Goal: Information Seeking & Learning: Understand process/instructions

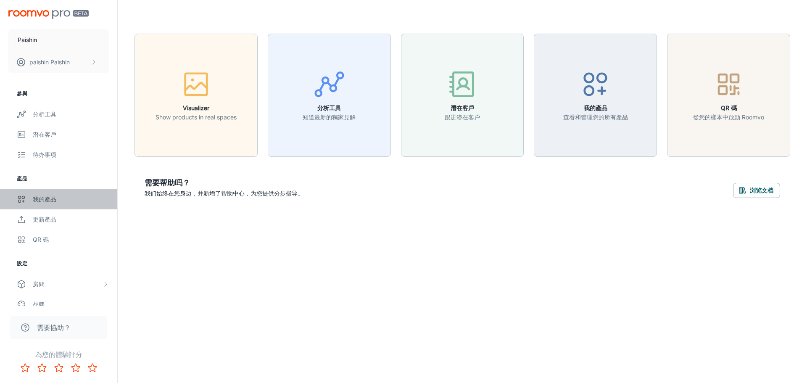
click at [54, 193] on link "我的產品" at bounding box center [58, 199] width 117 height 20
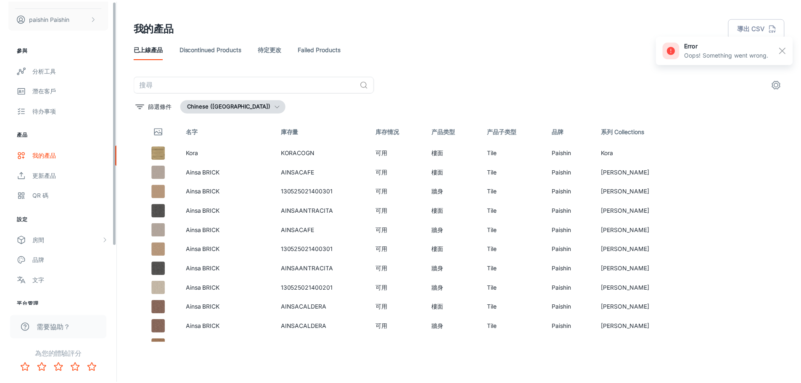
scroll to position [74, 0]
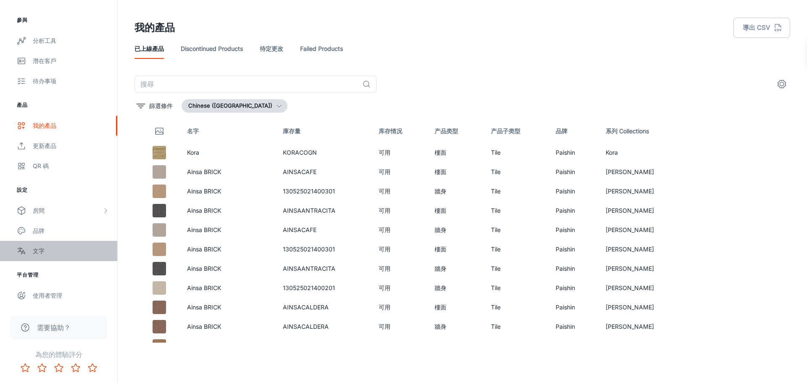
click at [103, 249] on div "文字" at bounding box center [71, 250] width 76 height 9
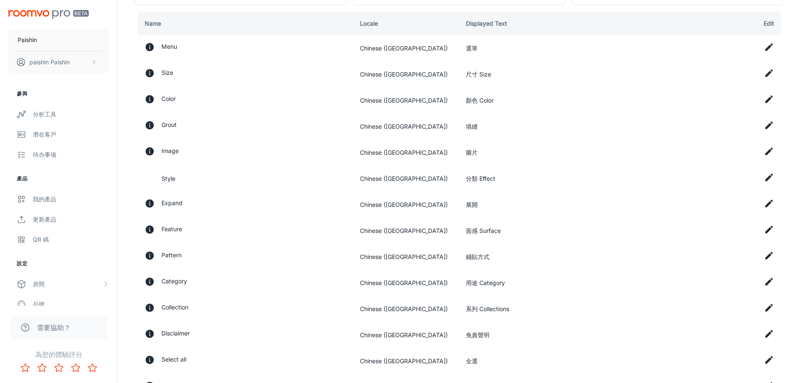
scroll to position [42, 0]
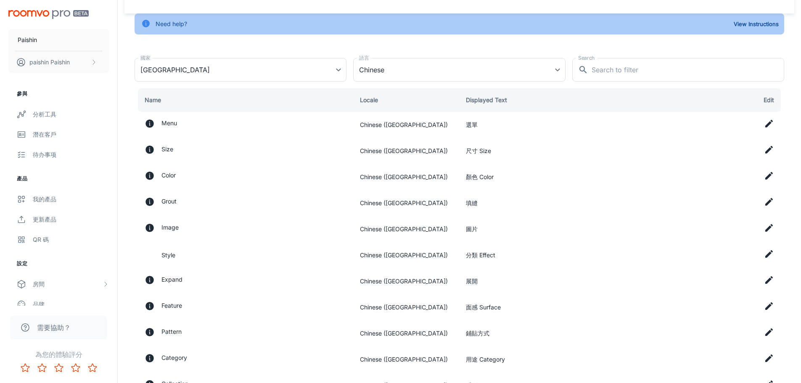
click at [501, 148] on td "尺寸 Size" at bounding box center [568, 151] width 219 height 26
click at [572, 121] on td "選單" at bounding box center [568, 125] width 219 height 26
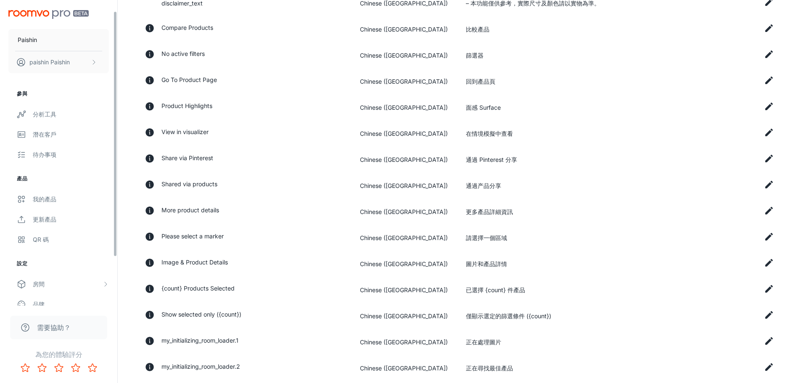
scroll to position [74, 0]
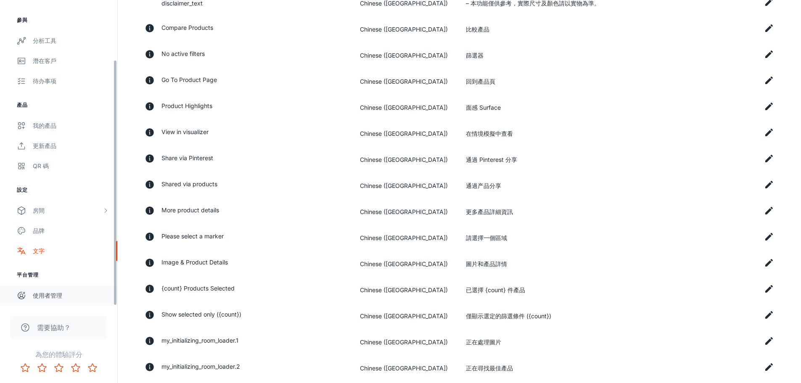
click at [76, 296] on div "使用者管理" at bounding box center [71, 295] width 76 height 9
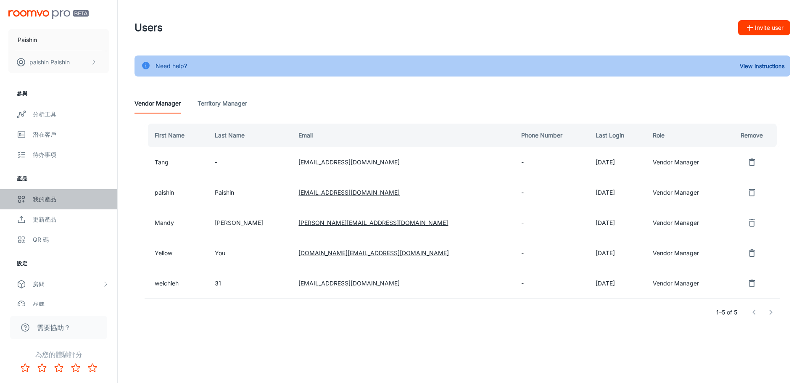
click at [55, 204] on link "我的產品" at bounding box center [58, 199] width 117 height 20
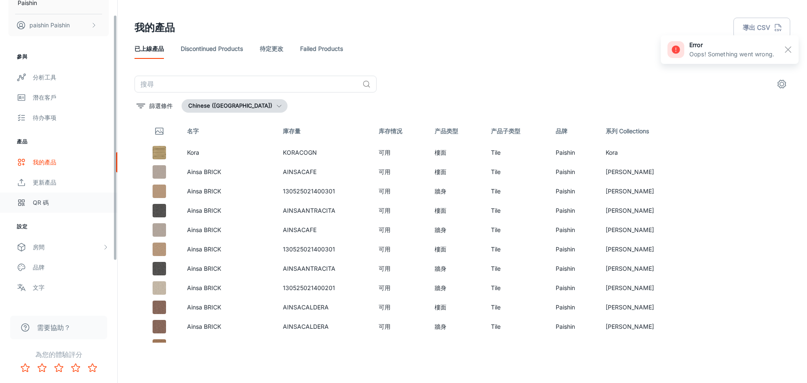
scroll to position [74, 0]
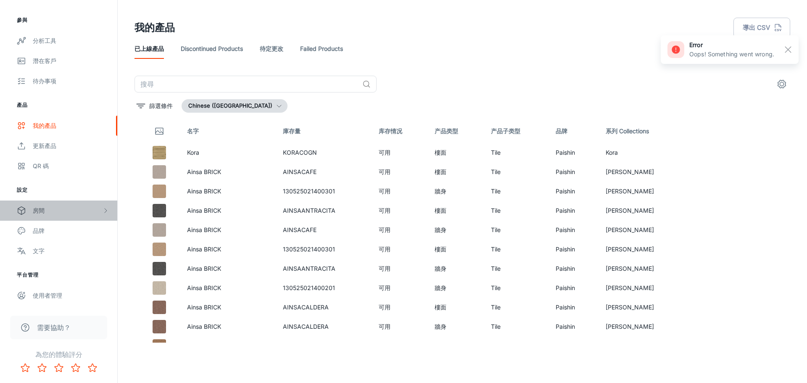
click at [62, 211] on div "房間" at bounding box center [67, 210] width 69 height 9
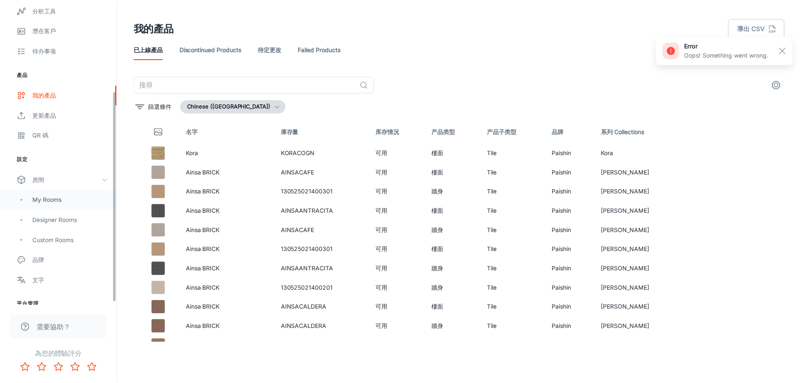
scroll to position [134, 0]
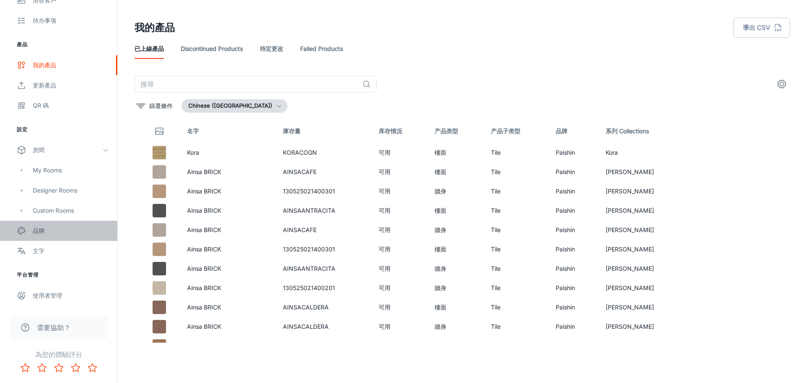
click at [70, 238] on link "品牌" at bounding box center [58, 231] width 117 height 20
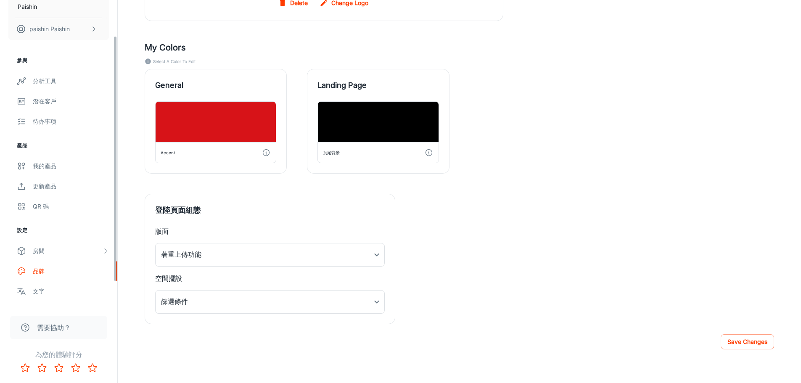
scroll to position [74, 0]
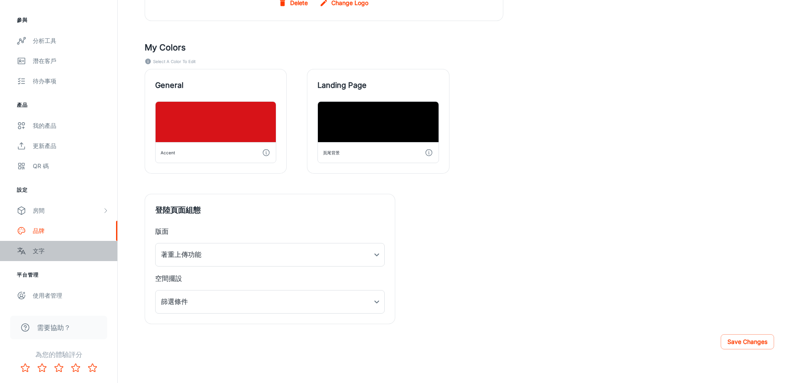
click at [68, 256] on link "文字" at bounding box center [58, 251] width 117 height 20
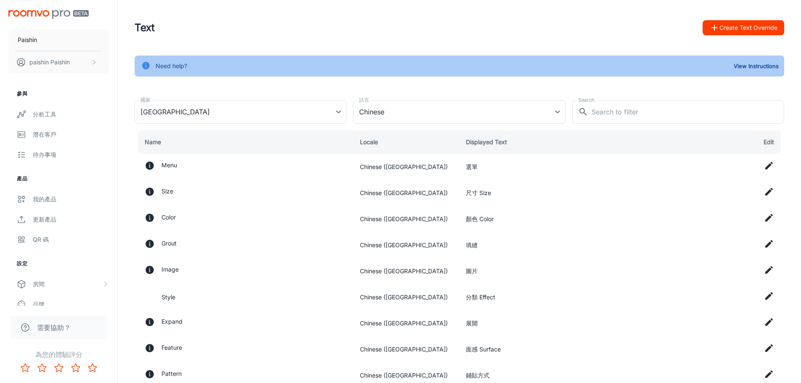
click at [490, 299] on td "分類 Effect" at bounding box center [568, 297] width 219 height 26
click at [770, 165] on icon at bounding box center [769, 166] width 8 height 8
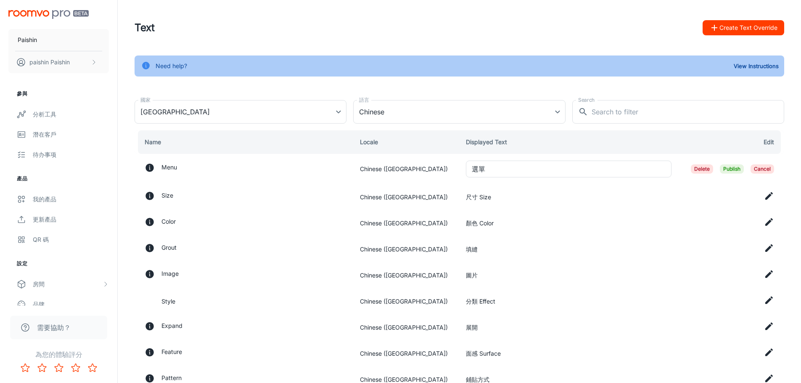
click at [745, 200] on td at bounding box center [731, 197] width 106 height 26
click at [301, 185] on td "Size" at bounding box center [244, 197] width 219 height 26
click at [254, 161] on td "Menu" at bounding box center [244, 169] width 219 height 30
drag, startPoint x: 800, startPoint y: 163, endPoint x: 793, endPoint y: 167, distance: 8.1
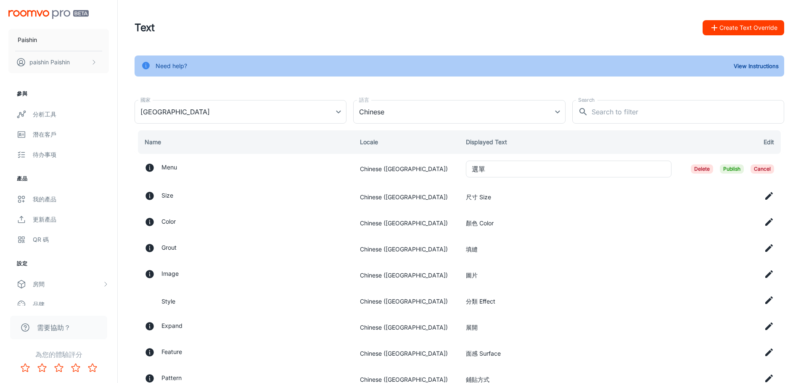
drag, startPoint x: 718, startPoint y: 185, endPoint x: 754, endPoint y: 172, distance: 37.9
click at [775, 172] on td "Delete Publish Cancel" at bounding box center [731, 169] width 106 height 30
click at [661, 197] on td "尺寸 Size" at bounding box center [568, 197] width 219 height 26
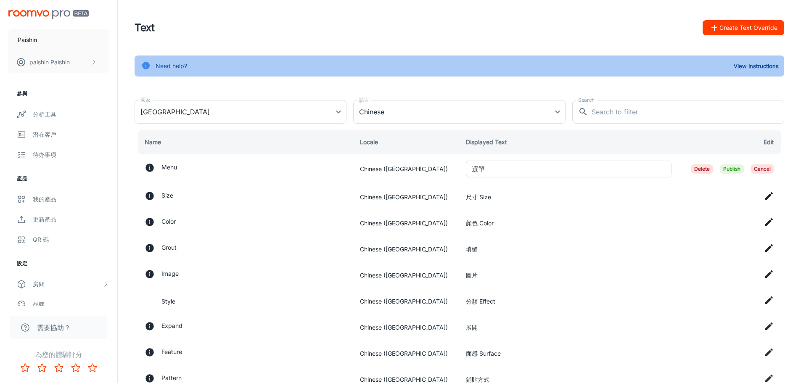
click at [654, 272] on td "圖片" at bounding box center [568, 275] width 219 height 26
click at [772, 146] on th "Edit" at bounding box center [731, 142] width 106 height 24
click at [768, 140] on th "Edit" at bounding box center [731, 142] width 106 height 24
click at [710, 214] on td at bounding box center [731, 223] width 106 height 26
click at [735, 170] on span "Publish" at bounding box center [732, 168] width 24 height 9
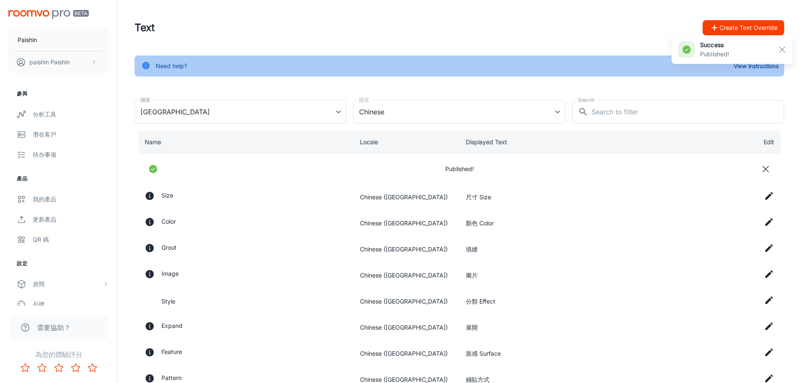
click at [763, 172] on line at bounding box center [766, 169] width 6 height 6
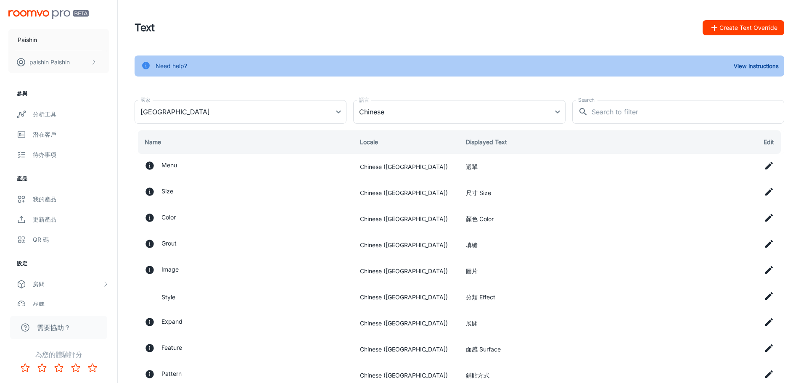
click at [767, 145] on th "Edit" at bounding box center [731, 142] width 106 height 24
click at [764, 143] on th "Edit" at bounding box center [731, 142] width 106 height 24
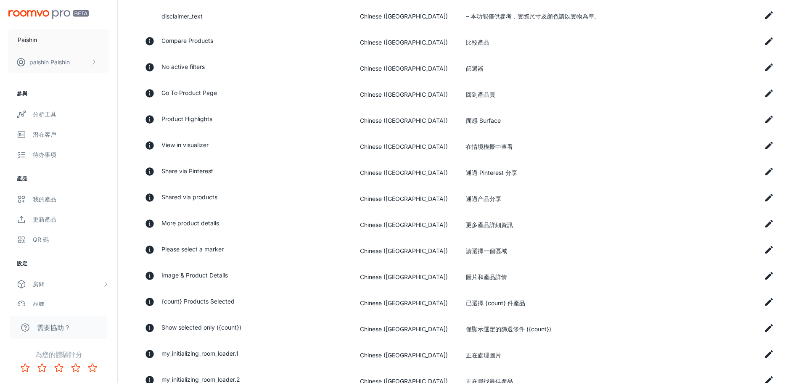
scroll to position [639, 0]
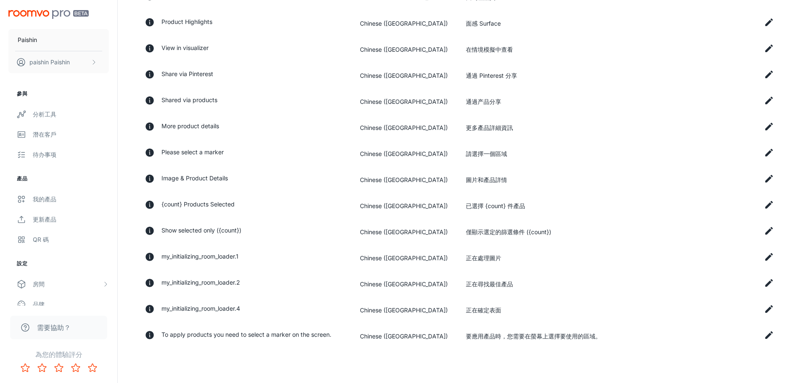
click at [774, 100] on icon at bounding box center [769, 100] width 10 height 10
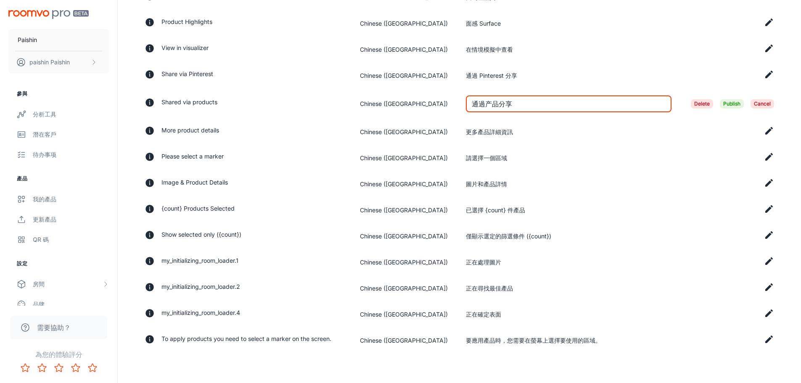
click at [491, 103] on input "通過产品分享" at bounding box center [568, 103] width 205 height 17
type input "通過產品分享"
click at [586, 94] on td "通過產品分享 ​" at bounding box center [568, 104] width 219 height 30
click at [589, 99] on input "通過產品分享" at bounding box center [568, 103] width 205 height 17
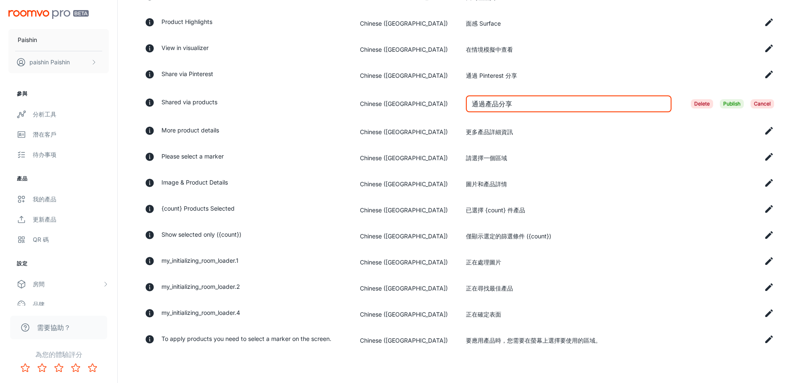
click at [736, 102] on span "Publish" at bounding box center [732, 103] width 24 height 9
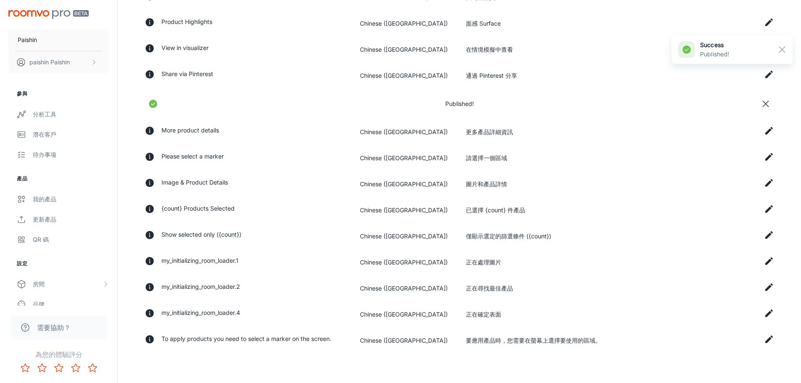
click at [736, 102] on div "Published!" at bounding box center [460, 103] width 630 height 17
drag, startPoint x: 726, startPoint y: 50, endPoint x: 740, endPoint y: 51, distance: 13.5
click at [727, 50] on p "Published!" at bounding box center [714, 54] width 29 height 9
drag, startPoint x: 741, startPoint y: 51, endPoint x: 695, endPoint y: 53, distance: 45.9
click at [695, 53] on div "success Published!" at bounding box center [732, 49] width 121 height 29
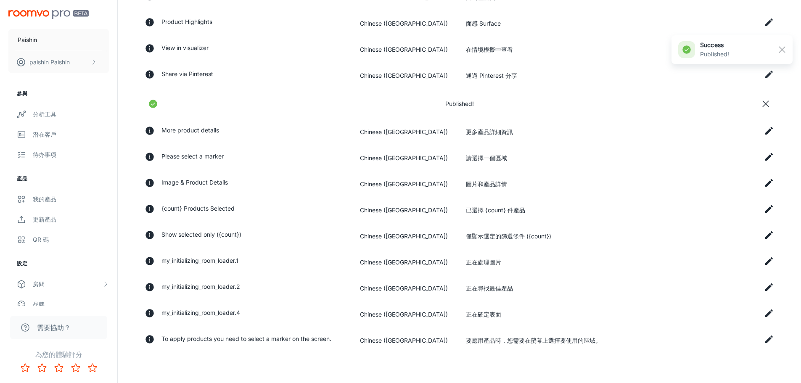
click at [704, 238] on td at bounding box center [731, 236] width 106 height 26
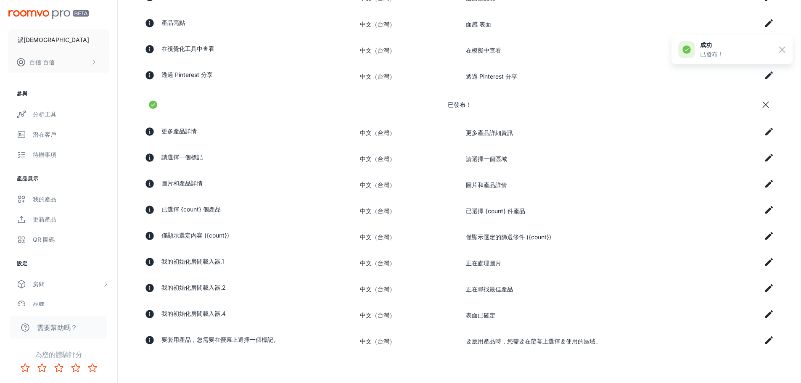
click at [627, 168] on td "請選擇一個區域" at bounding box center [568, 159] width 219 height 26
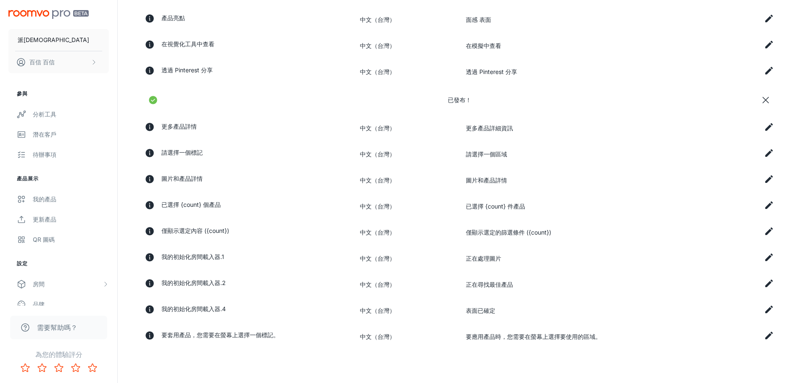
scroll to position [644, 0]
click at [93, 66] on button "百信 百信" at bounding box center [58, 62] width 101 height 22
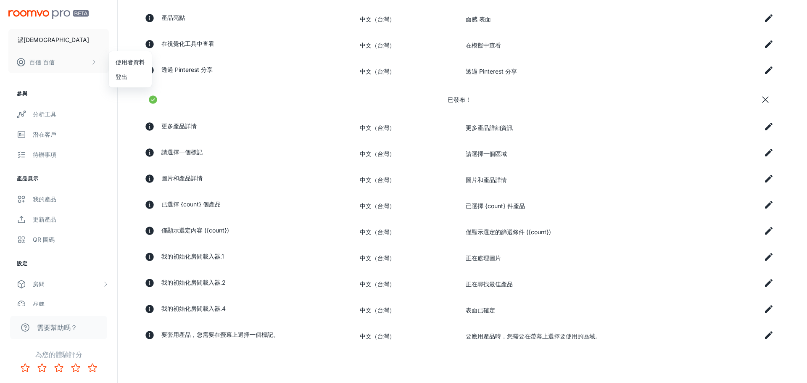
click at [84, 46] on div at bounding box center [403, 191] width 807 height 383
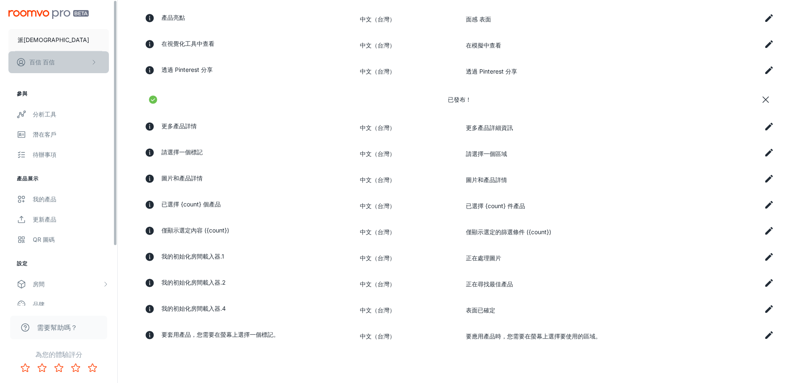
click at [79, 63] on button "百信 百信" at bounding box center [58, 62] width 101 height 22
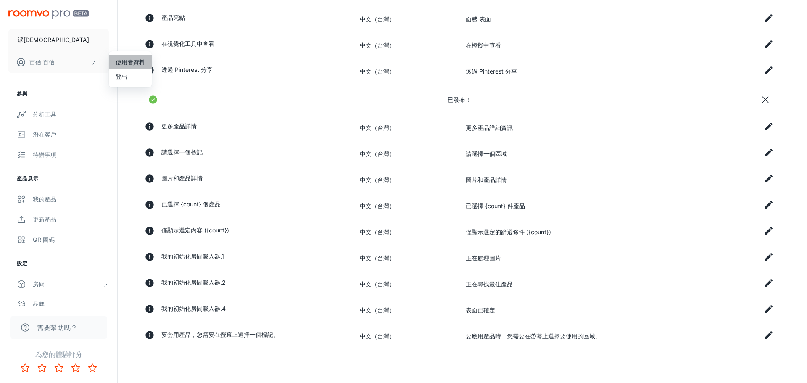
click at [142, 58] on font "使用者資料" at bounding box center [130, 62] width 29 height 10
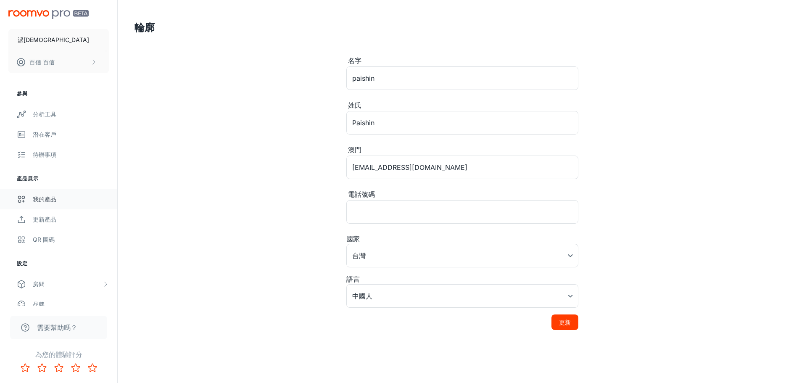
click at [65, 202] on div "我的產品" at bounding box center [71, 199] width 76 height 9
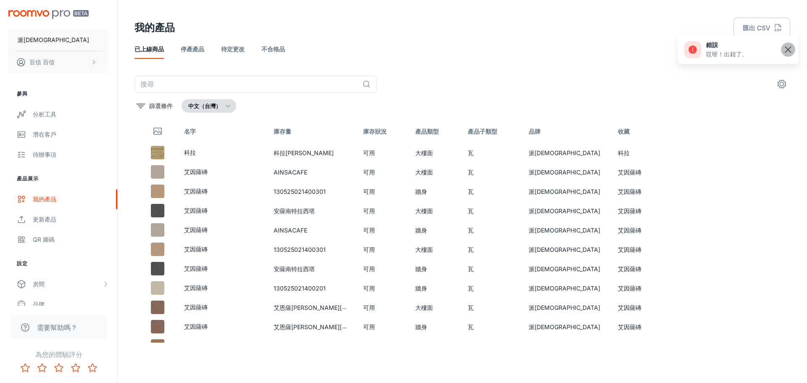
click at [787, 49] on line "button" at bounding box center [789, 50] width 6 height 6
click at [777, 84] on icon "設定" at bounding box center [782, 84] width 10 height 10
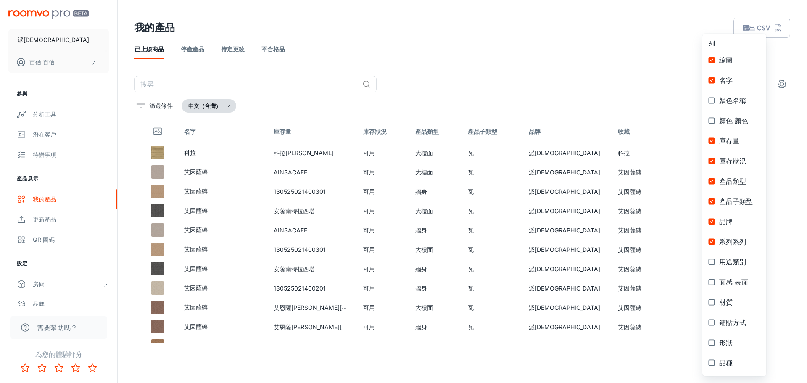
drag, startPoint x: 29, startPoint y: 26, endPoint x: 42, endPoint y: 42, distance: 20.6
click at [32, 29] on div at bounding box center [403, 191] width 807 height 383
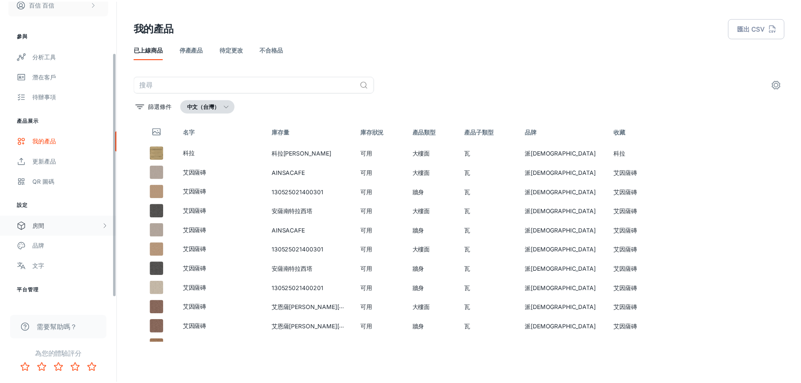
scroll to position [74, 0]
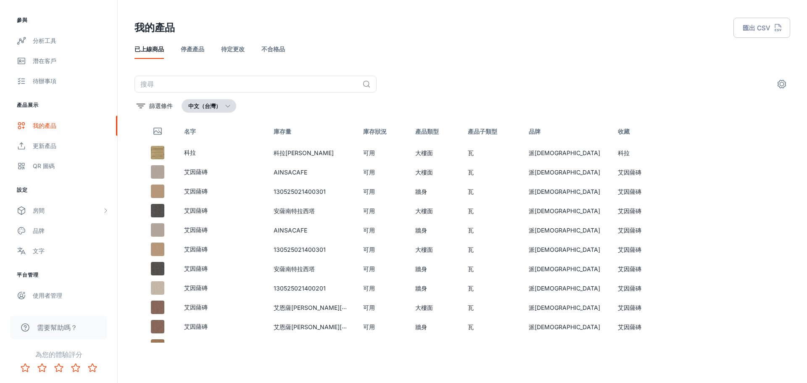
click at [67, 199] on ul "設定 房間 我的房間 設計師客房 客製化房間 品牌 文字" at bounding box center [58, 223] width 117 height 75
click at [61, 233] on div "品牌" at bounding box center [71, 230] width 76 height 9
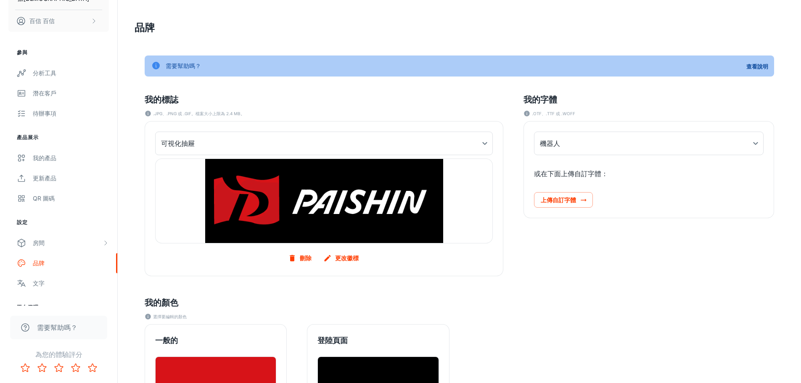
scroll to position [74, 0]
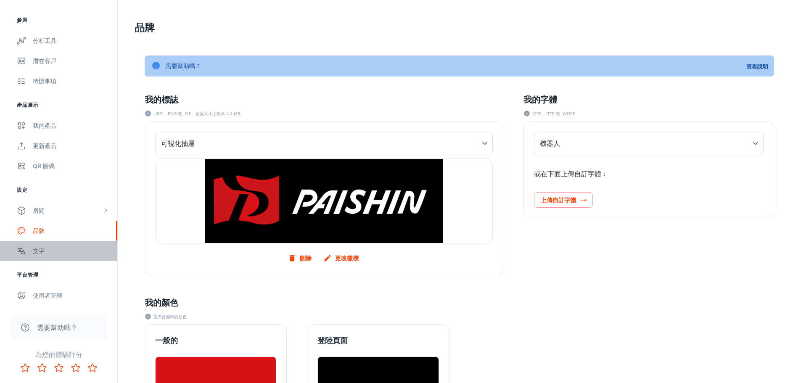
click at [56, 252] on div "文字" at bounding box center [71, 250] width 76 height 9
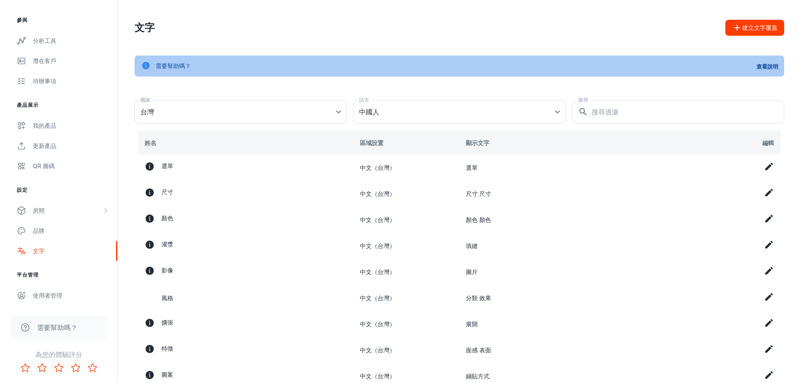
click at [240, 190] on div "尺寸" at bounding box center [246, 194] width 202 height 13
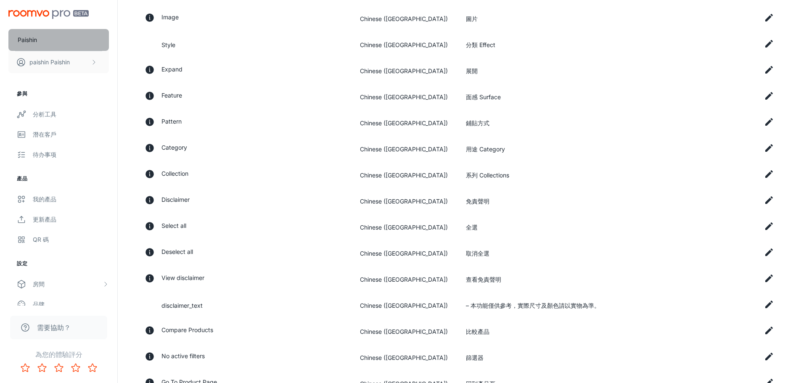
click at [87, 38] on button "Paishin" at bounding box center [58, 40] width 101 height 22
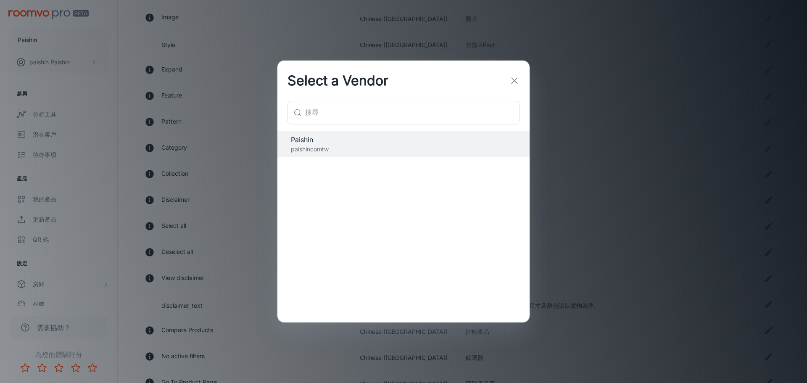
click at [510, 80] on icon "button" at bounding box center [515, 81] width 10 height 10
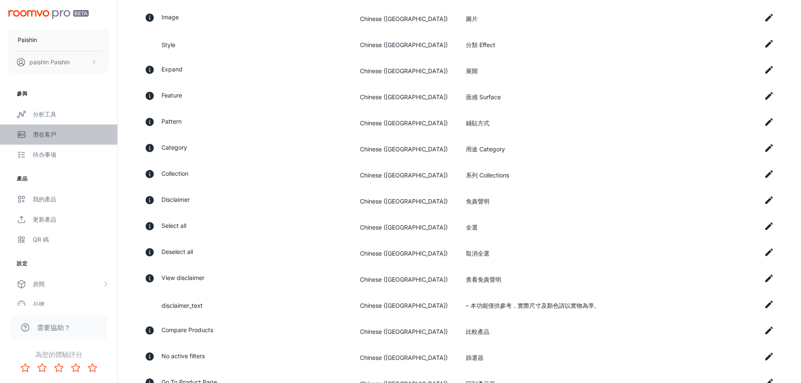
click at [66, 142] on link "潛在客戶" at bounding box center [58, 134] width 117 height 20
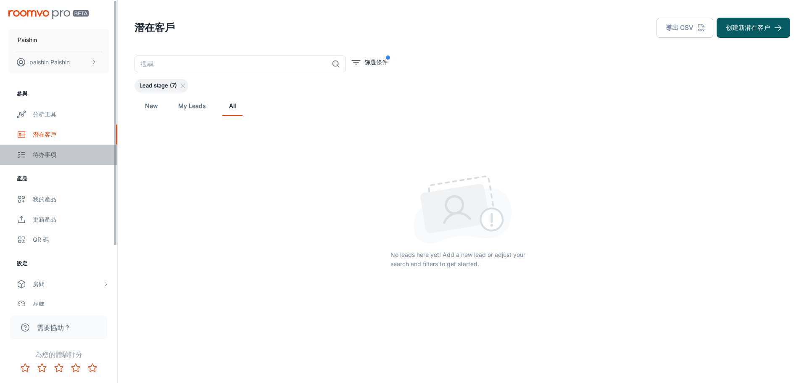
click at [86, 157] on div "待办事项" at bounding box center [71, 154] width 76 height 9
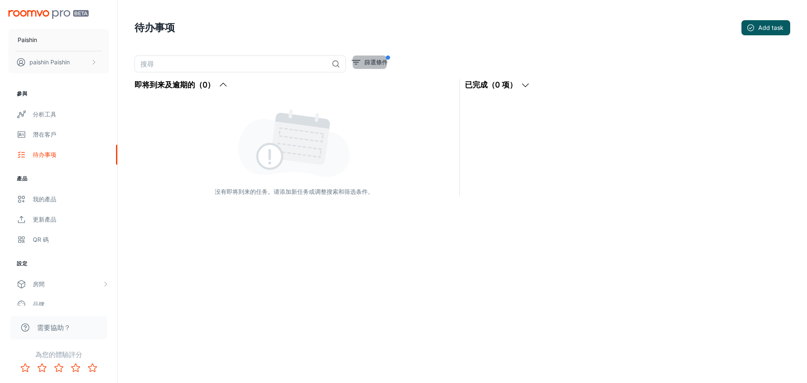
click at [379, 65] on p "篩選條件" at bounding box center [377, 62] width 24 height 9
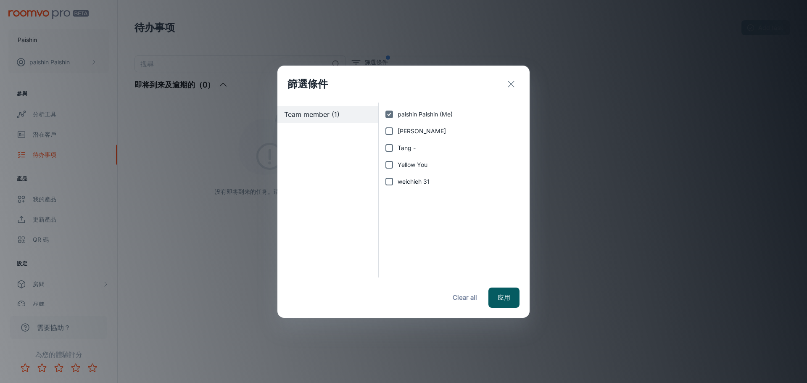
click at [521, 76] on div "篩選條件" at bounding box center [404, 84] width 252 height 37
click at [517, 83] on button "exit" at bounding box center [511, 84] width 17 height 17
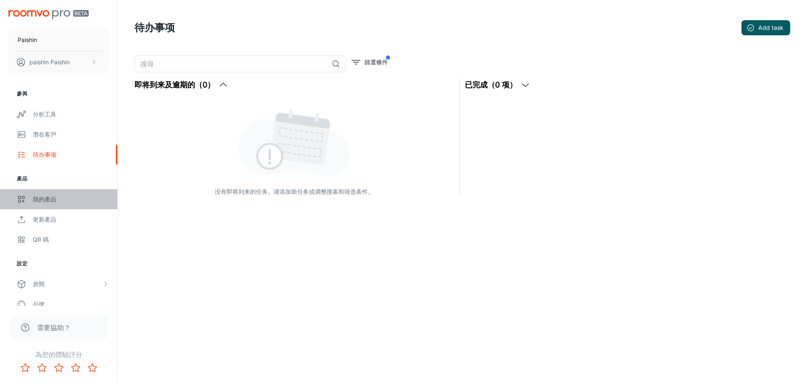
click at [52, 189] on link "我的產品" at bounding box center [58, 199] width 117 height 20
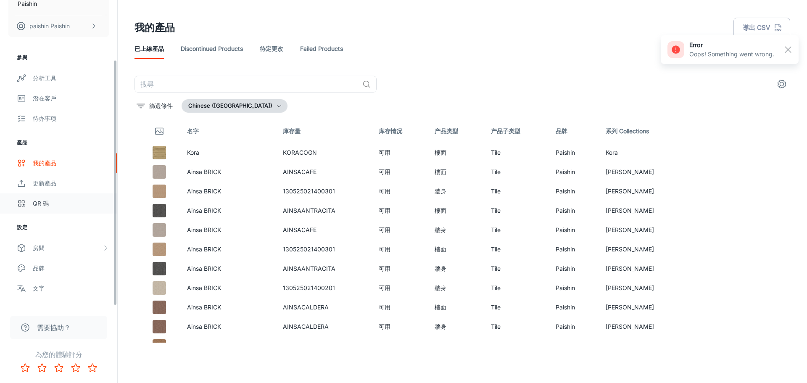
scroll to position [74, 0]
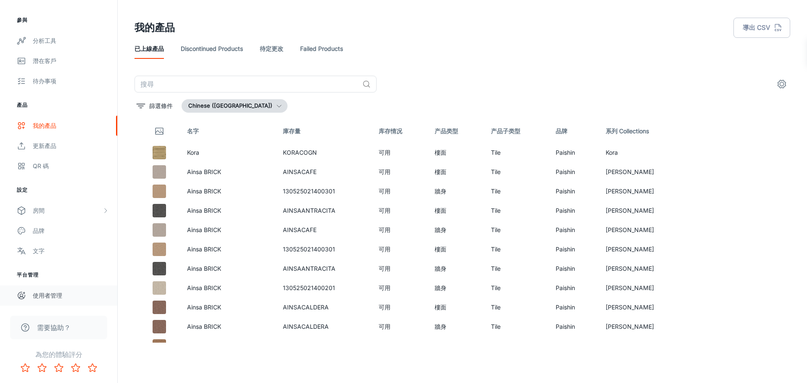
click at [62, 304] on link "使用者管理" at bounding box center [58, 296] width 117 height 20
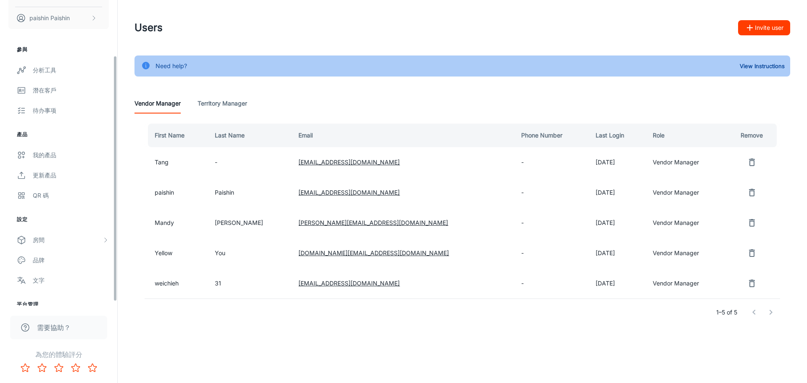
scroll to position [74, 0]
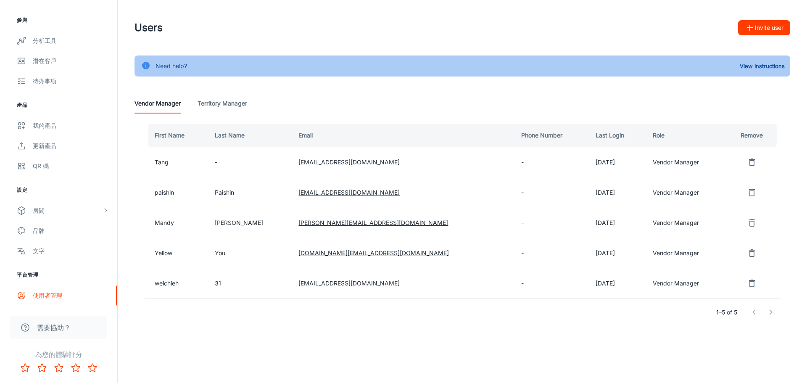
click at [26, 188] on li "設定" at bounding box center [58, 190] width 117 height 8
click at [20, 190] on li "設定" at bounding box center [58, 190] width 117 height 8
click at [59, 209] on div "房間" at bounding box center [67, 210] width 69 height 9
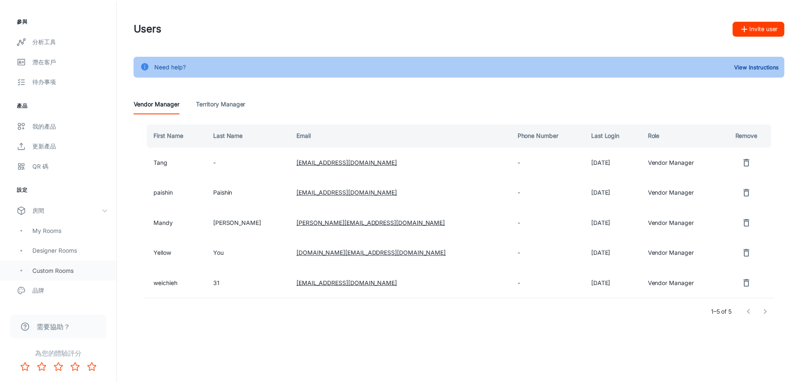
scroll to position [134, 0]
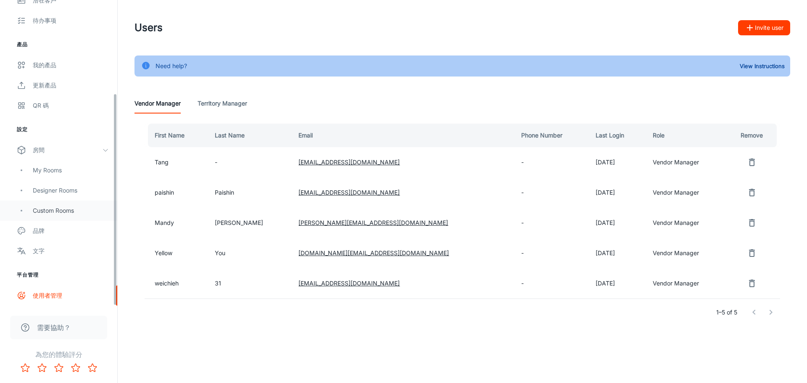
click at [93, 201] on div "Custom Rooms" at bounding box center [58, 211] width 117 height 20
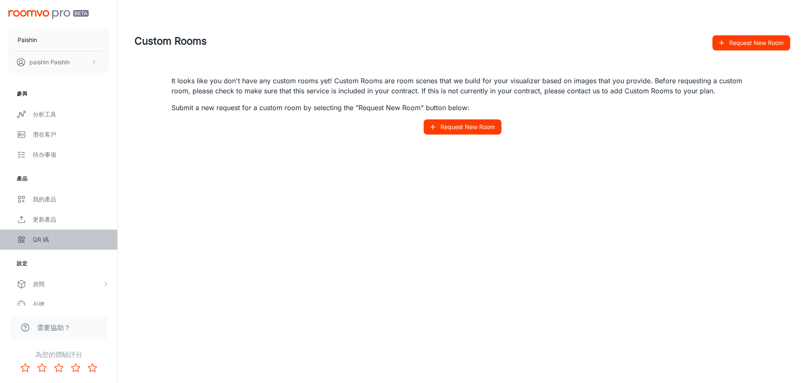
click at [76, 244] on link "QR 碼" at bounding box center [58, 240] width 117 height 20
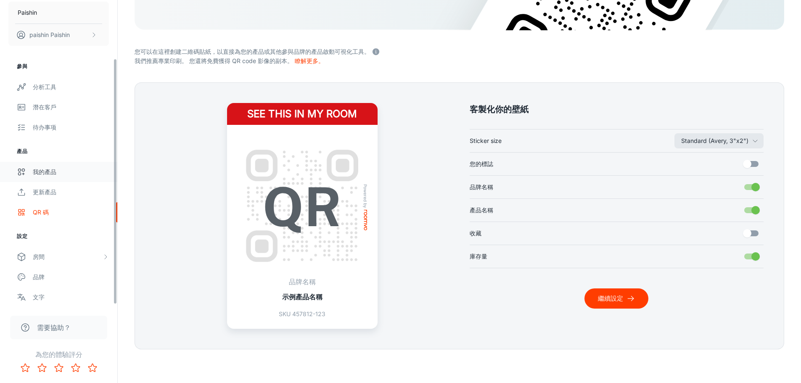
scroll to position [74, 0]
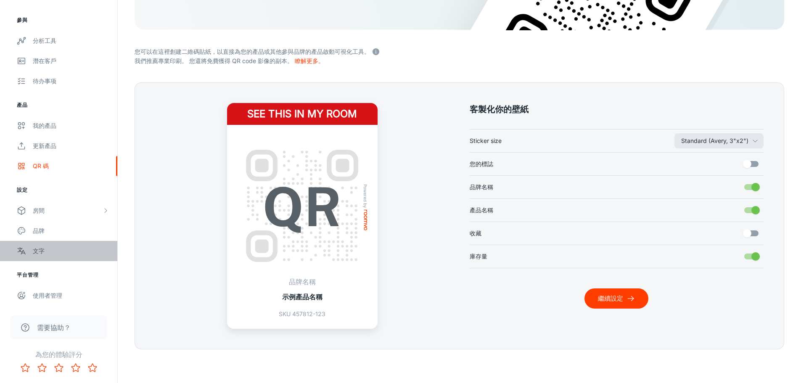
click at [90, 254] on div "文字" at bounding box center [71, 250] width 76 height 9
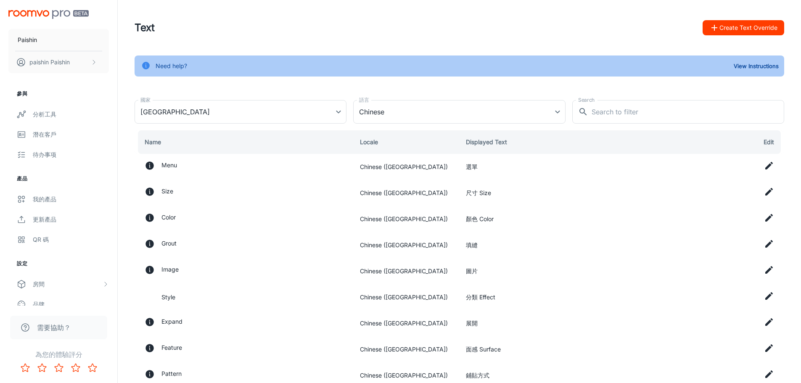
click at [537, 35] on div "Text Create Text Override" at bounding box center [460, 28] width 650 height 22
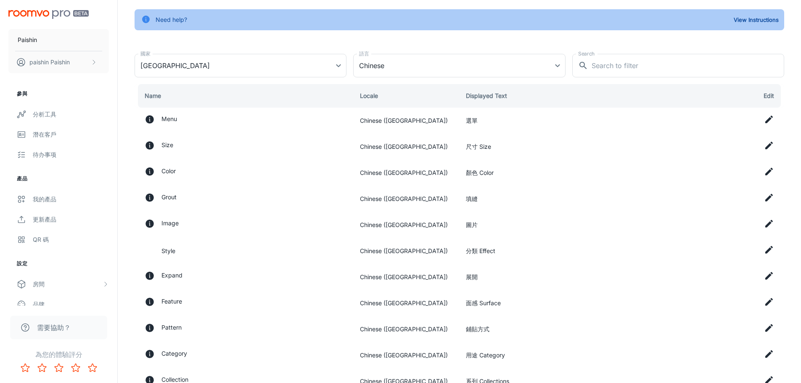
scroll to position [210, 0]
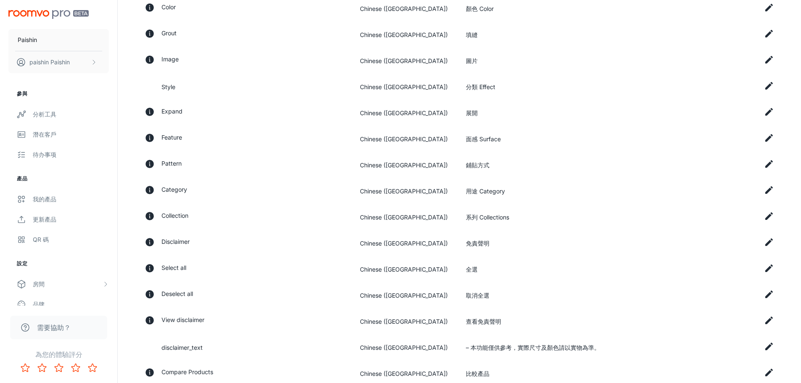
click at [422, 241] on td "Chinese ([GEOGRAPHIC_DATA])" at bounding box center [406, 243] width 106 height 26
click at [347, 211] on td "Collection" at bounding box center [244, 217] width 219 height 26
click at [162, 216] on p "Collection" at bounding box center [174, 217] width 27 height 13
click at [146, 217] on icon "A label that refers to a grouping of products" at bounding box center [150, 216] width 10 height 10
drag, startPoint x: 146, startPoint y: 217, endPoint x: 206, endPoint y: 216, distance: 60.2
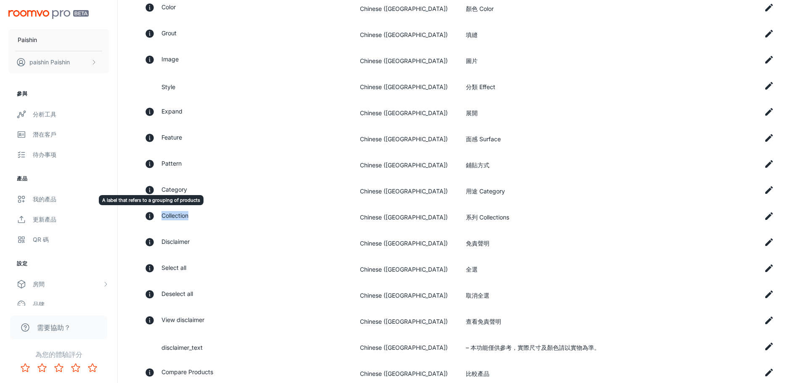
click at [148, 217] on icon "A label that refers to a grouping of products" at bounding box center [150, 216] width 8 height 8
click at [211, 215] on div "Collection" at bounding box center [246, 217] width 202 height 13
click at [495, 214] on td "系列 Collections" at bounding box center [568, 217] width 219 height 26
click at [496, 217] on td "系列 Collections" at bounding box center [568, 217] width 219 height 26
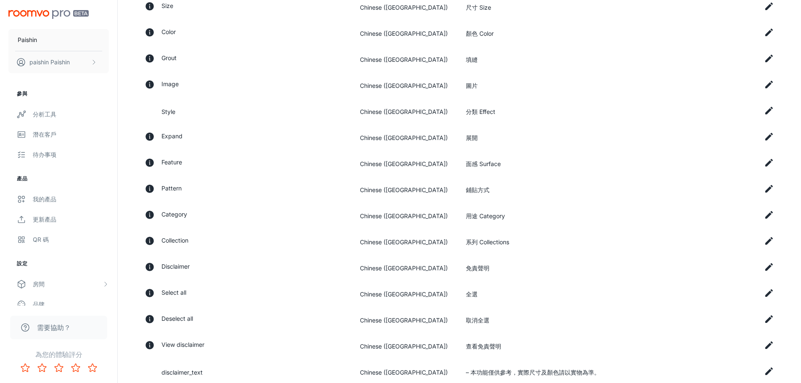
scroll to position [168, 0]
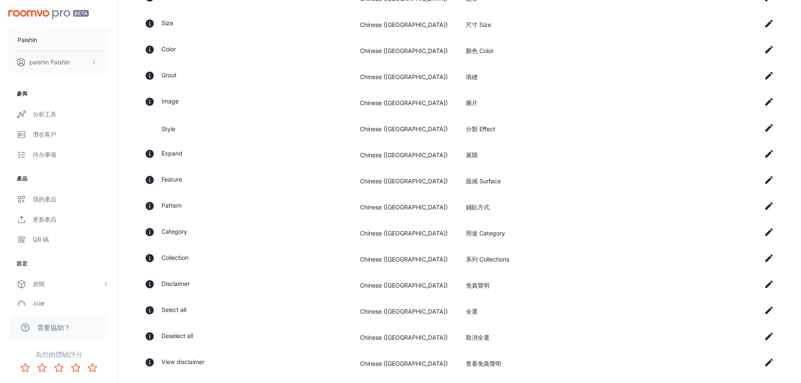
click at [399, 127] on td "Chinese ([GEOGRAPHIC_DATA])" at bounding box center [406, 129] width 106 height 26
click at [160, 131] on div at bounding box center [153, 128] width 17 height 9
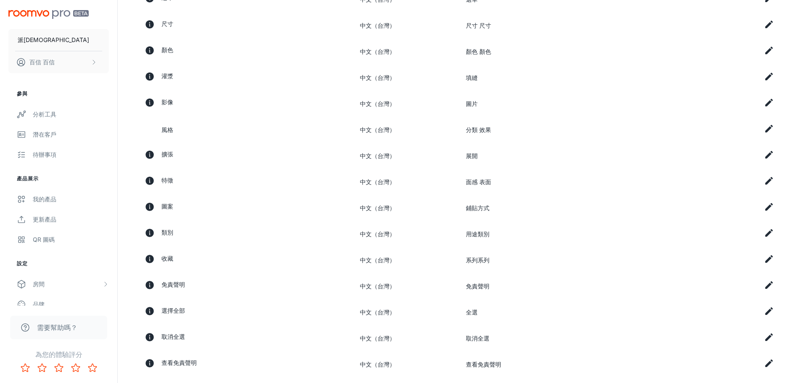
click at [169, 131] on font "風格" at bounding box center [167, 129] width 12 height 7
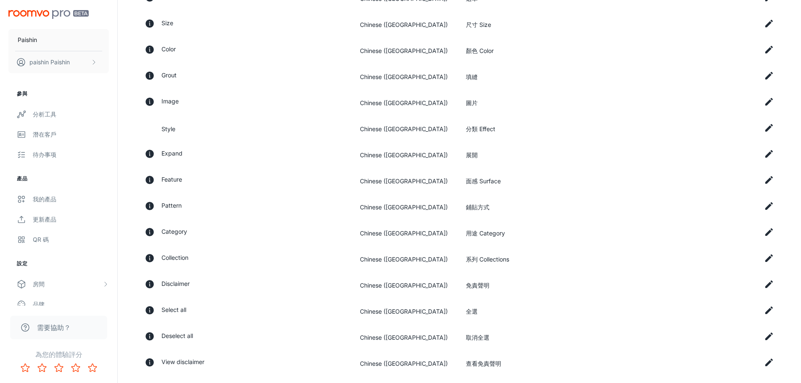
click at [767, 127] on icon at bounding box center [769, 128] width 10 height 10
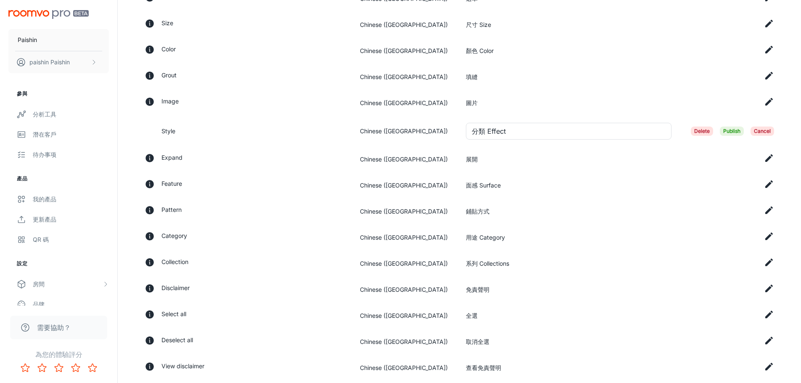
click at [790, 125] on div "Need help? View Instructions 國家 [GEOGRAPHIC_DATA] [GEOGRAPHIC_DATA] 國家 語言 Chine…" at bounding box center [459, 355] width 670 height 937
click at [764, 142] on td "Delete Publish Cancel" at bounding box center [731, 131] width 106 height 30
click at [765, 130] on span "Cancel" at bounding box center [763, 131] width 24 height 9
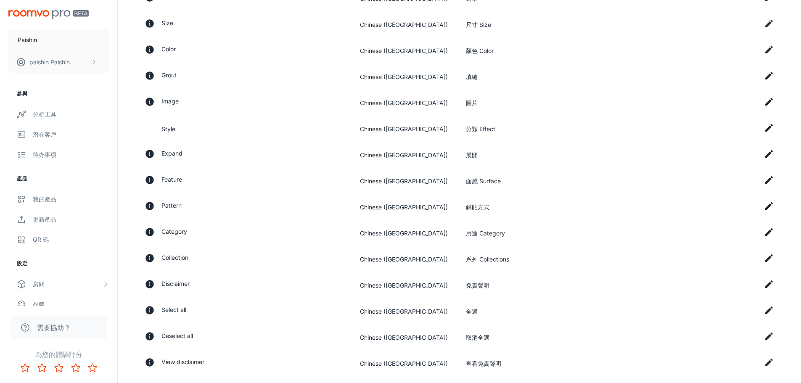
click at [396, 134] on td "Chinese ([GEOGRAPHIC_DATA])" at bounding box center [406, 129] width 106 height 26
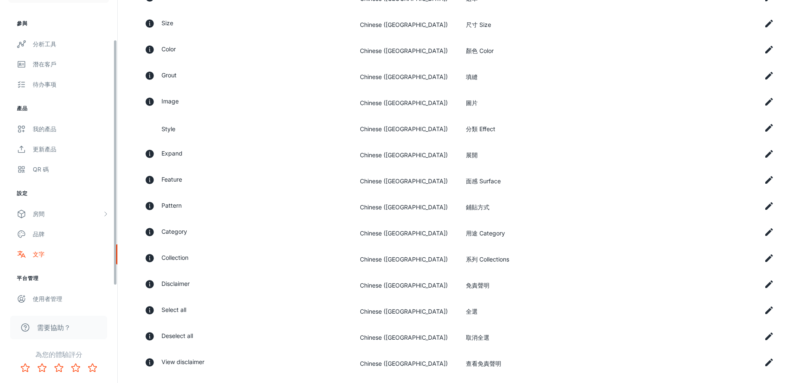
scroll to position [74, 0]
click at [58, 326] on span "需要協助？" at bounding box center [54, 328] width 34 height 10
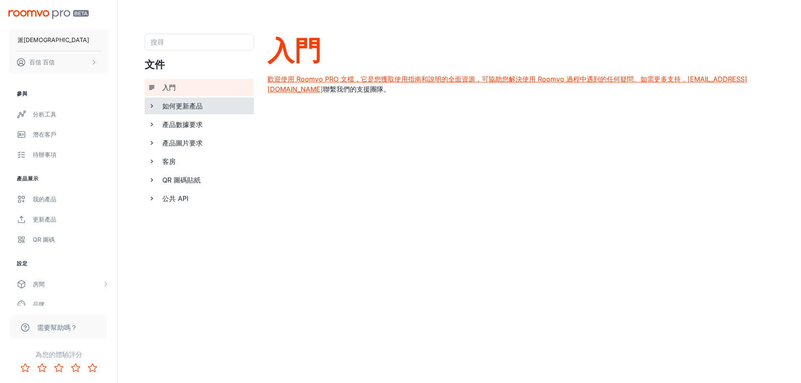
click at [150, 112] on div "如何更新產品" at bounding box center [199, 106] width 109 height 17
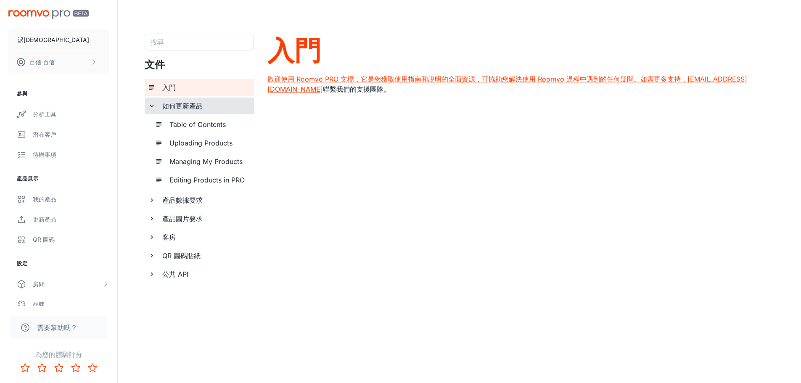
click at [149, 198] on icon "文件頁面列表" at bounding box center [152, 200] width 8 height 8
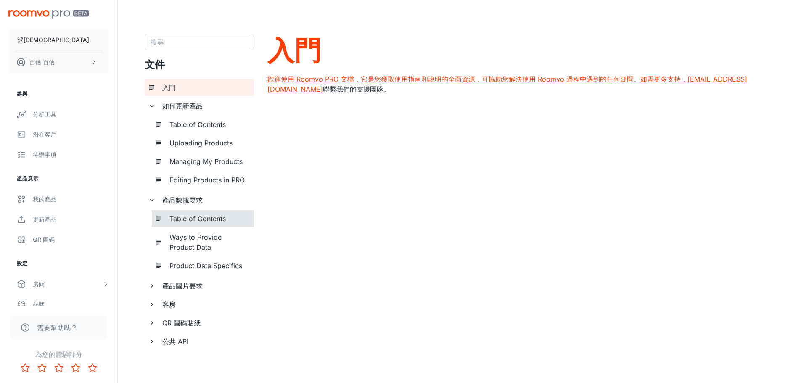
click at [198, 220] on h6 "Table of Contents" at bounding box center [208, 219] width 78 height 10
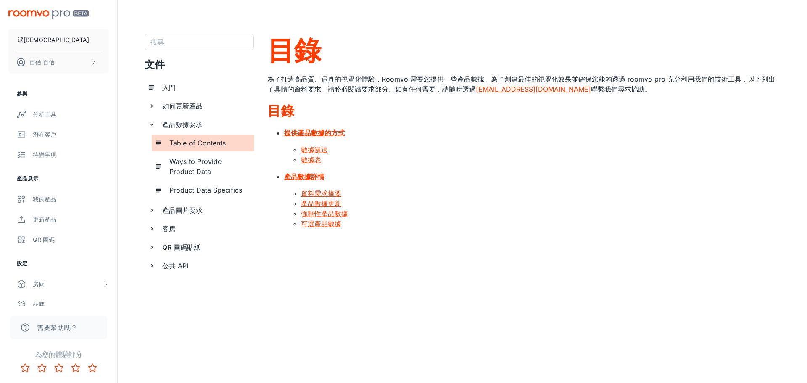
click at [210, 165] on h6 "Ways to Provide Product Data" at bounding box center [208, 166] width 78 height 20
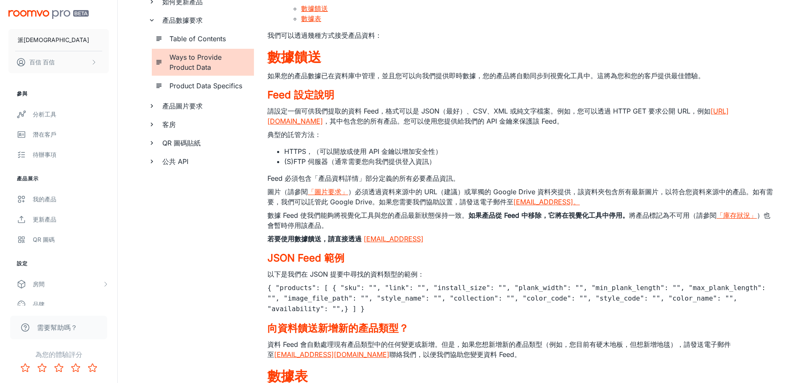
scroll to position [126, 0]
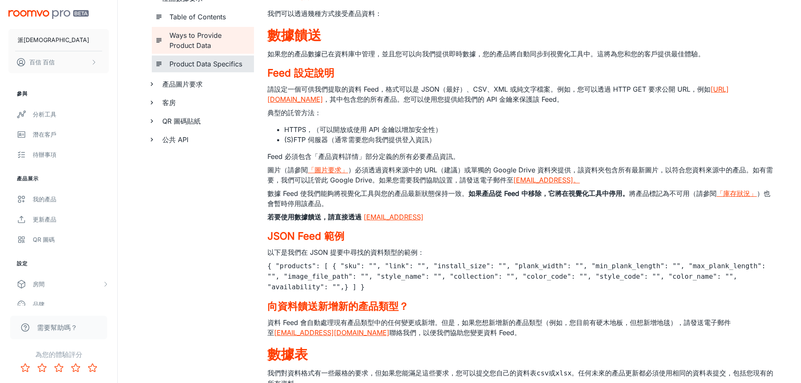
click at [214, 65] on h6 "Product Data Specifics" at bounding box center [208, 64] width 78 height 10
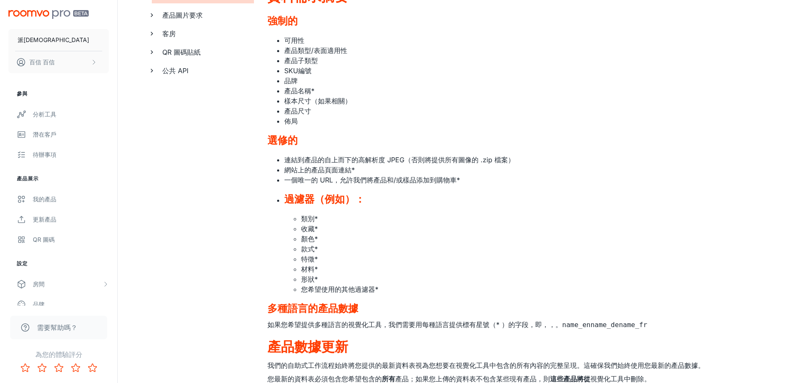
scroll to position [210, 0]
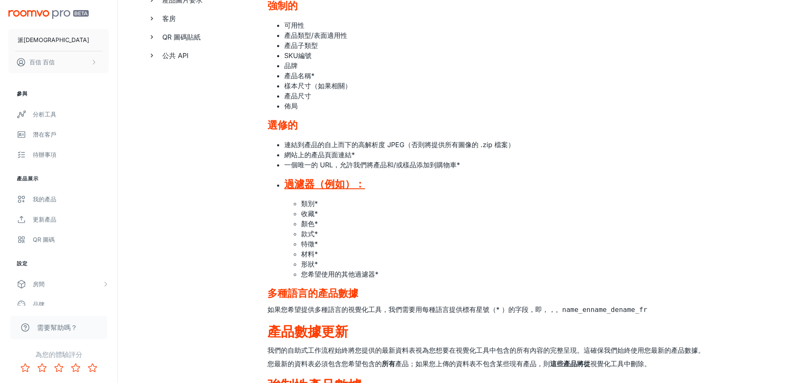
click at [333, 184] on font "過濾器（例如）：" at bounding box center [324, 184] width 81 height 12
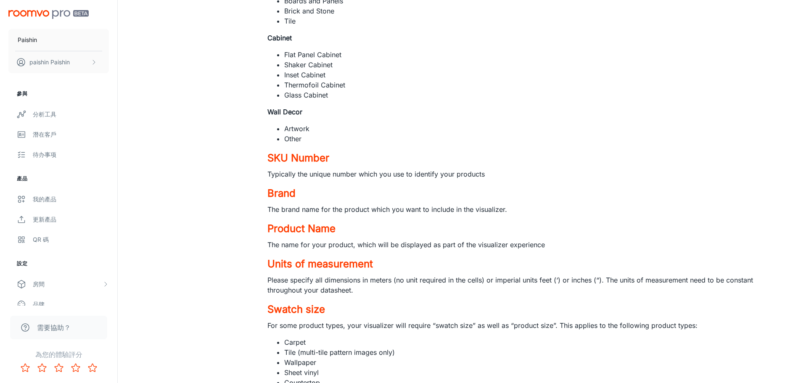
scroll to position [1060, 0]
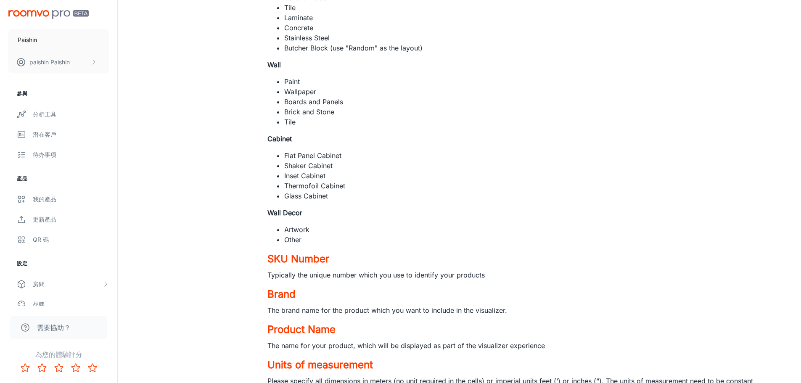
click at [518, 172] on li "Inset Cabinet" at bounding box center [529, 176] width 490 height 10
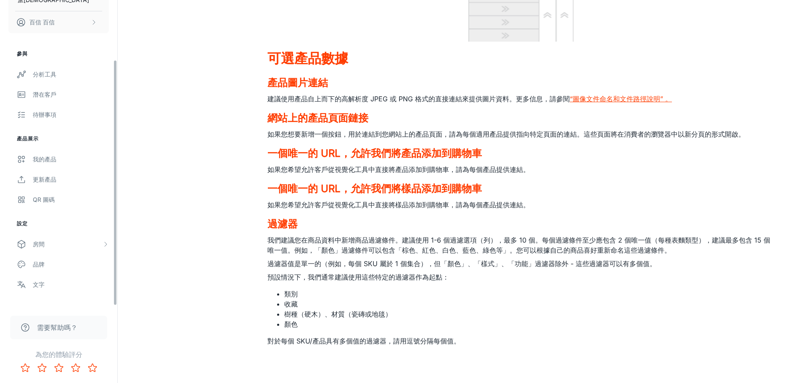
scroll to position [74, 0]
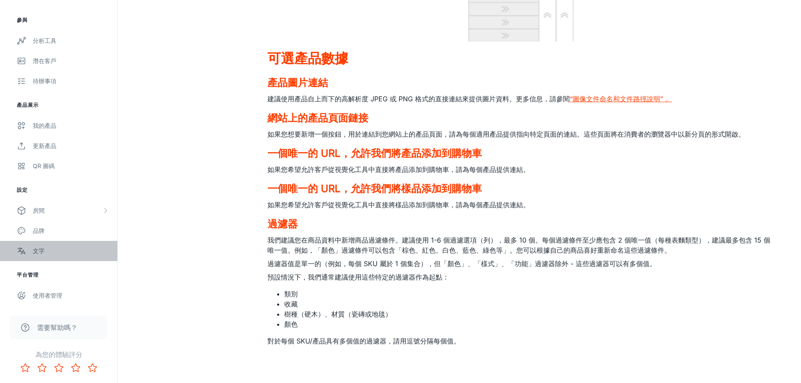
click at [89, 243] on link "文字" at bounding box center [58, 251] width 117 height 20
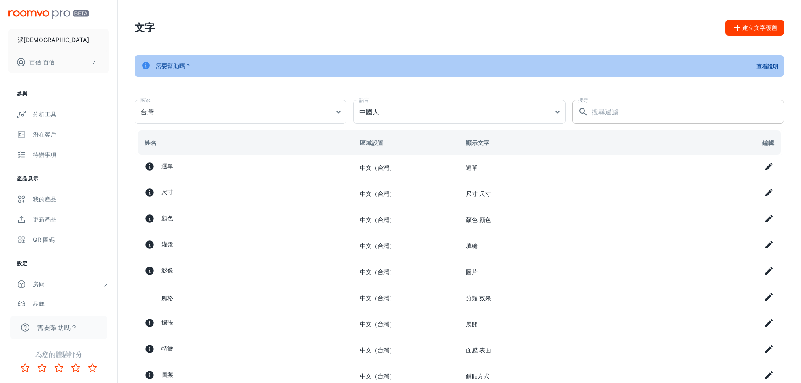
click at [697, 107] on input "搜尋" at bounding box center [688, 112] width 193 height 24
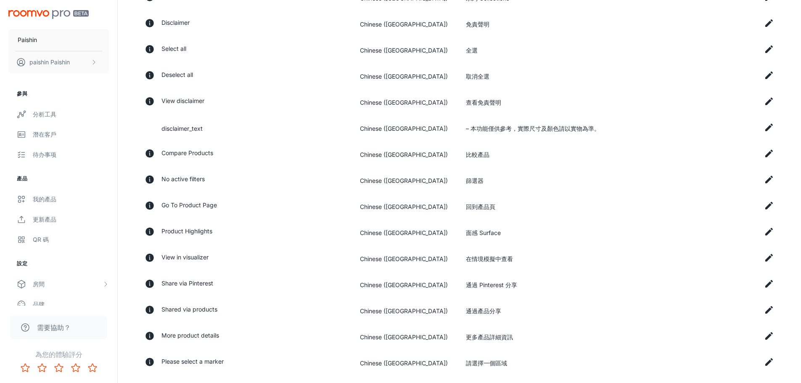
scroll to position [639, 0]
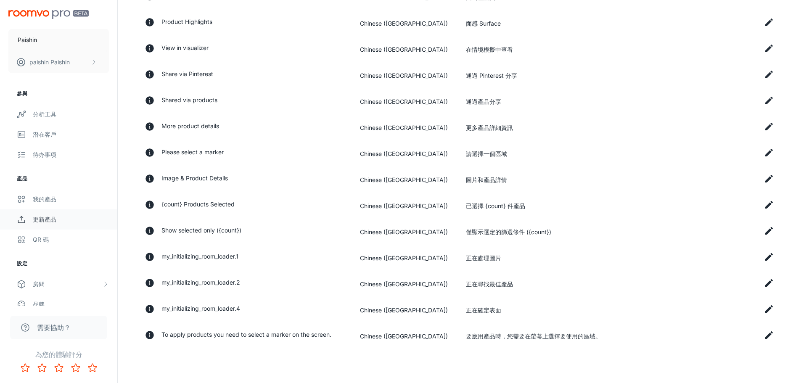
click at [67, 211] on link "更新產品" at bounding box center [58, 219] width 117 height 20
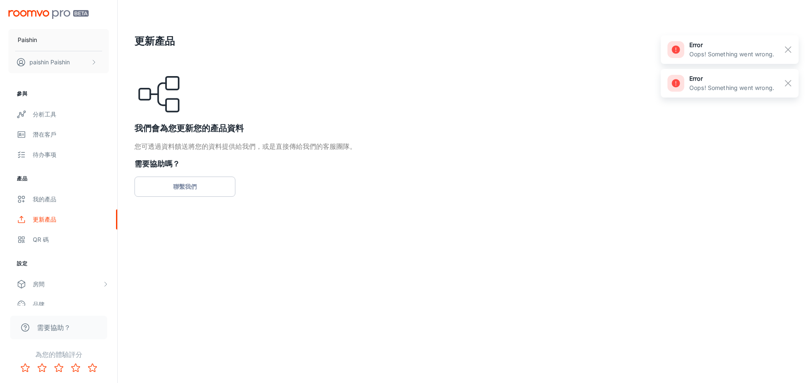
click at [296, 67] on div "更新產品 我們會為您更新您的產品資料 您可透過資料饋送將您的資料提供給我們，或是直接傳給我們的客服團隊。 需要協助嗎？ 聯繫我們" at bounding box center [463, 115] width 656 height 163
click at [227, 180] on link "聯繫我們" at bounding box center [185, 187] width 101 height 20
click at [209, 196] on link "聯繫我們" at bounding box center [185, 187] width 101 height 20
click at [224, 188] on link "聯繫我們" at bounding box center [185, 187] width 101 height 20
click at [400, 207] on div "更新產品 我們會為您更新您的產品資料 您可透過資料饋送將您的資料提供給我們，或是直接傳給我們的客服團隊。 需要協助嗎？ 聯繫我們" at bounding box center [463, 115] width 690 height 230
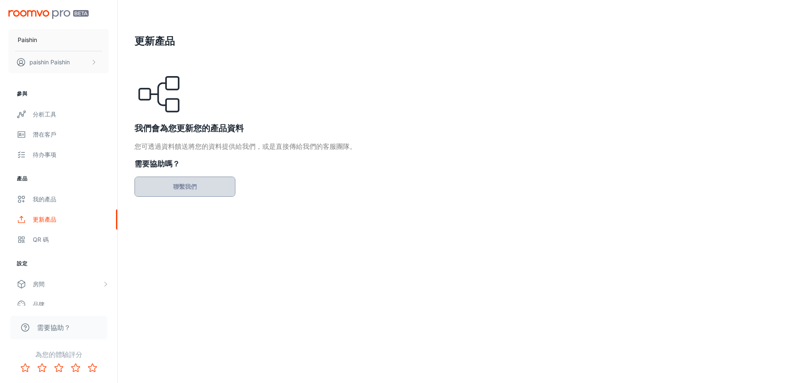
click at [209, 194] on link "聯繫我們" at bounding box center [185, 187] width 101 height 20
click at [199, 185] on link "聯繫我們" at bounding box center [185, 187] width 101 height 20
click at [486, 221] on div "更新產品 我們會為您更新您的產品資料 您可透過資料饋送將您的資料提供給我們，或是直接傳給我們的客服團隊。 需要協助嗎？ 聯繫我們" at bounding box center [463, 115] width 690 height 230
click at [70, 159] on div "待办事项" at bounding box center [71, 154] width 76 height 9
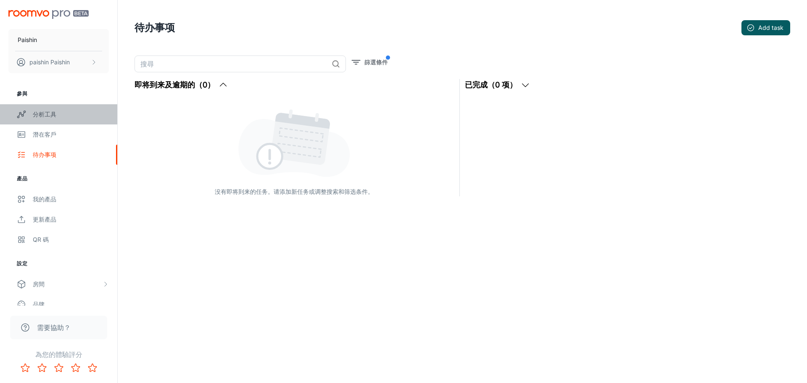
click at [69, 116] on div "分析工具" at bounding box center [71, 114] width 76 height 9
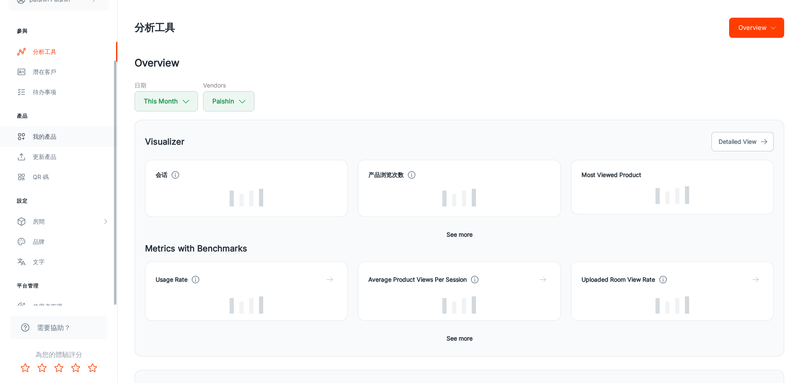
scroll to position [74, 0]
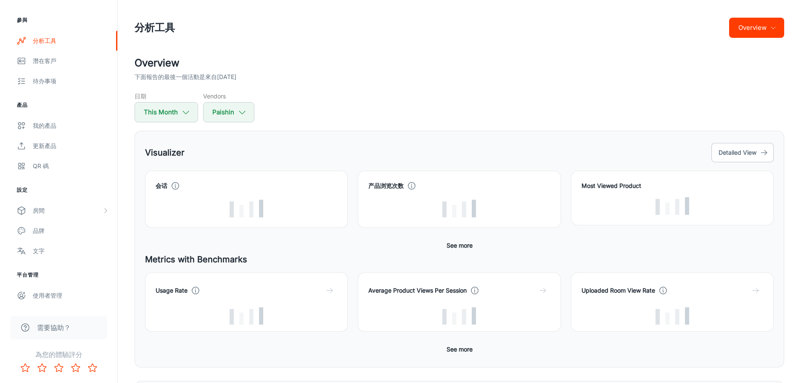
drag, startPoint x: 77, startPoint y: 164, endPoint x: 492, endPoint y: 15, distance: 441.5
click at [492, 15] on header "分析工具 Overview" at bounding box center [459, 28] width 670 height 56
